Goal: Transaction & Acquisition: Purchase product/service

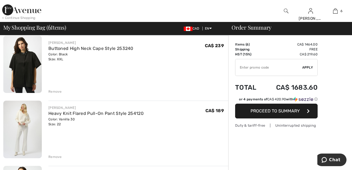
scroll to position [110, 0]
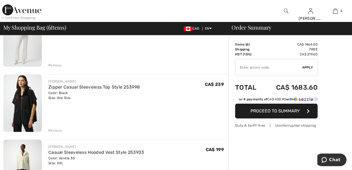
scroll to position [202, 0]
click at [54, 131] on div "Remove" at bounding box center [54, 130] width 13 height 5
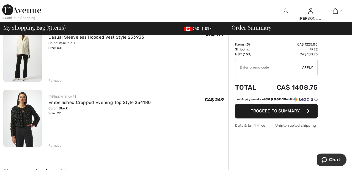
scroll to position [252, 0]
click at [53, 149] on div "JOSEPH RIBKOFF Plaid Long Overcoat Style 253946 Color: Camel/multi Size: XXL Fi…" at bounding box center [115, 100] width 225 height 544
click at [54, 146] on div "Remove" at bounding box center [54, 145] width 13 height 5
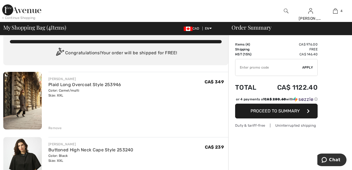
scroll to position [5, 0]
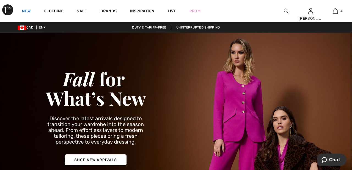
click at [23, 14] on link "New" at bounding box center [26, 12] width 9 height 6
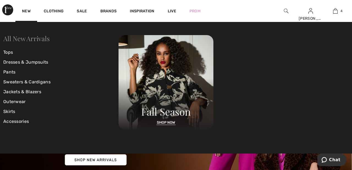
click at [33, 40] on link "All New Arrivals" at bounding box center [26, 38] width 46 height 9
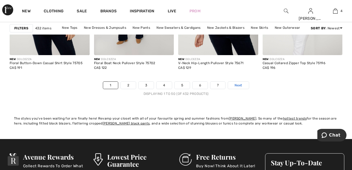
click at [243, 84] on link "Next" at bounding box center [238, 85] width 21 height 7
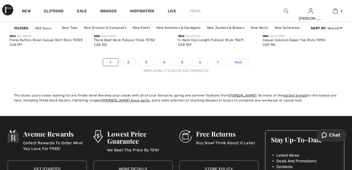
scroll to position [2308, 0]
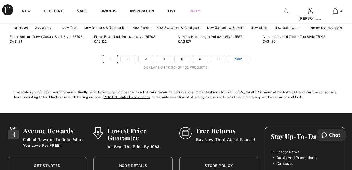
click at [242, 58] on span "Next" at bounding box center [237, 59] width 7 height 5
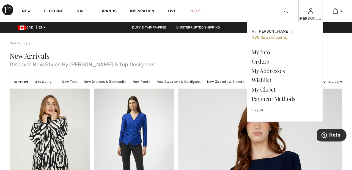
click at [310, 13] on img at bounding box center [310, 11] width 5 height 7
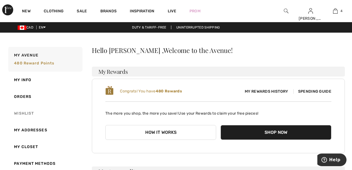
click at [15, 117] on link "Wishlist" at bounding box center [44, 113] width 75 height 17
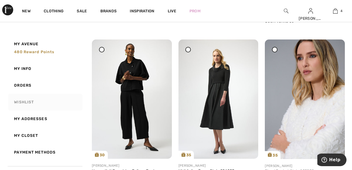
scroll to position [748, 0]
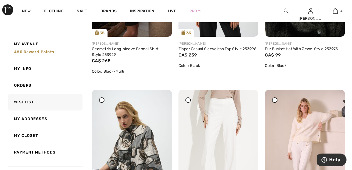
scroll to position [176, 0]
